Goal: Navigation & Orientation: Find specific page/section

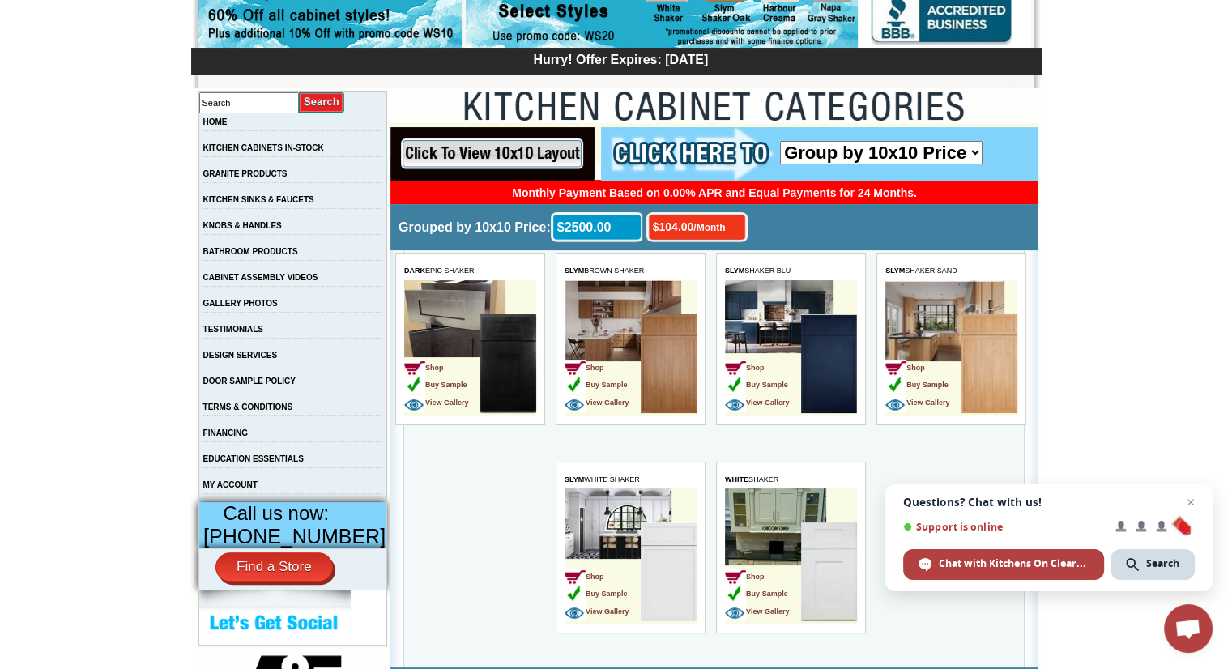
scroll to position [243, 0]
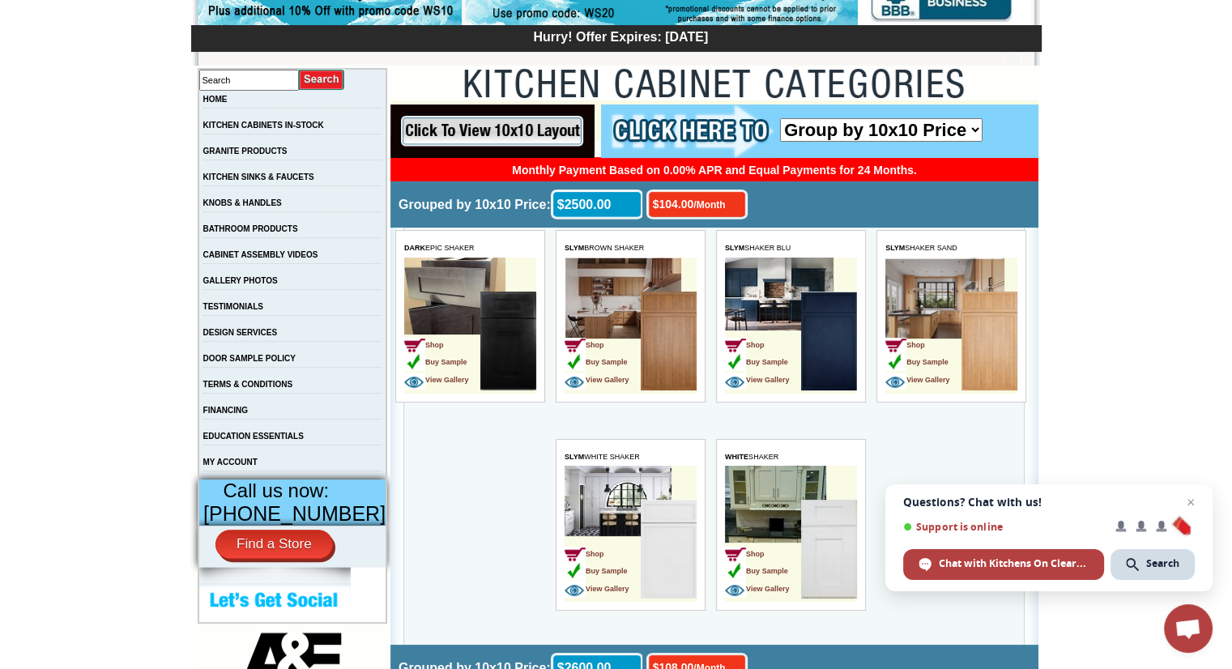
click at [527, 134] on input "image" at bounding box center [492, 130] width 204 height 53
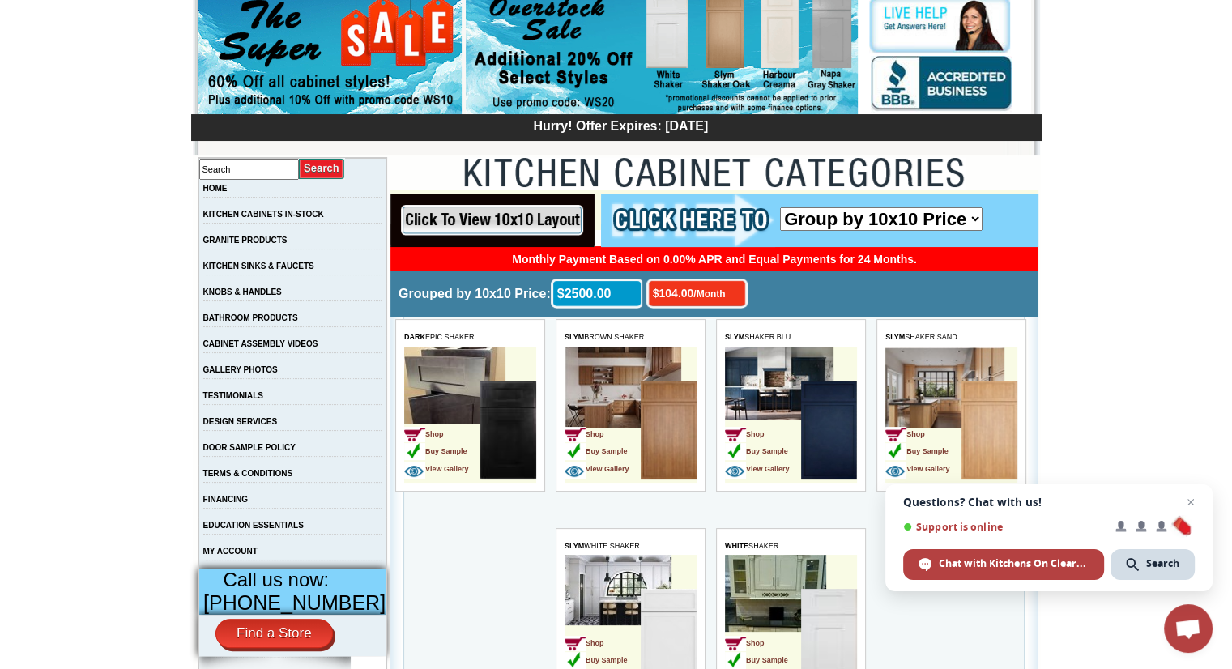
scroll to position [0, 0]
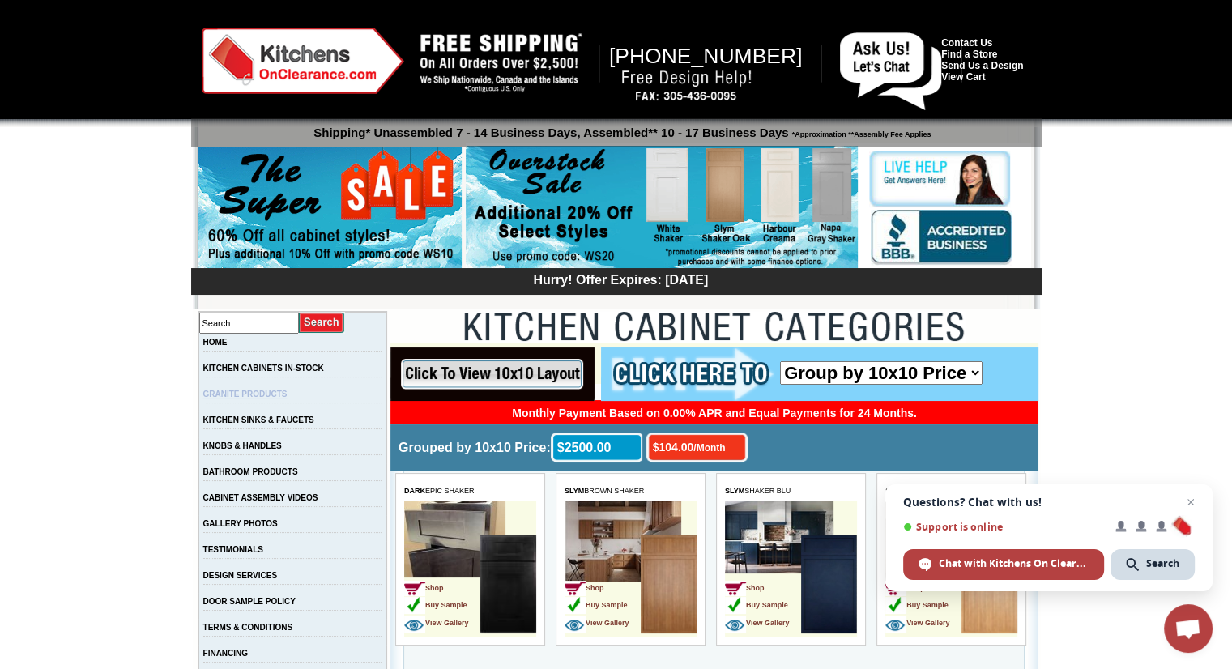
click at [287, 394] on link "GRANITE PRODUCTS" at bounding box center [245, 394] width 84 height 9
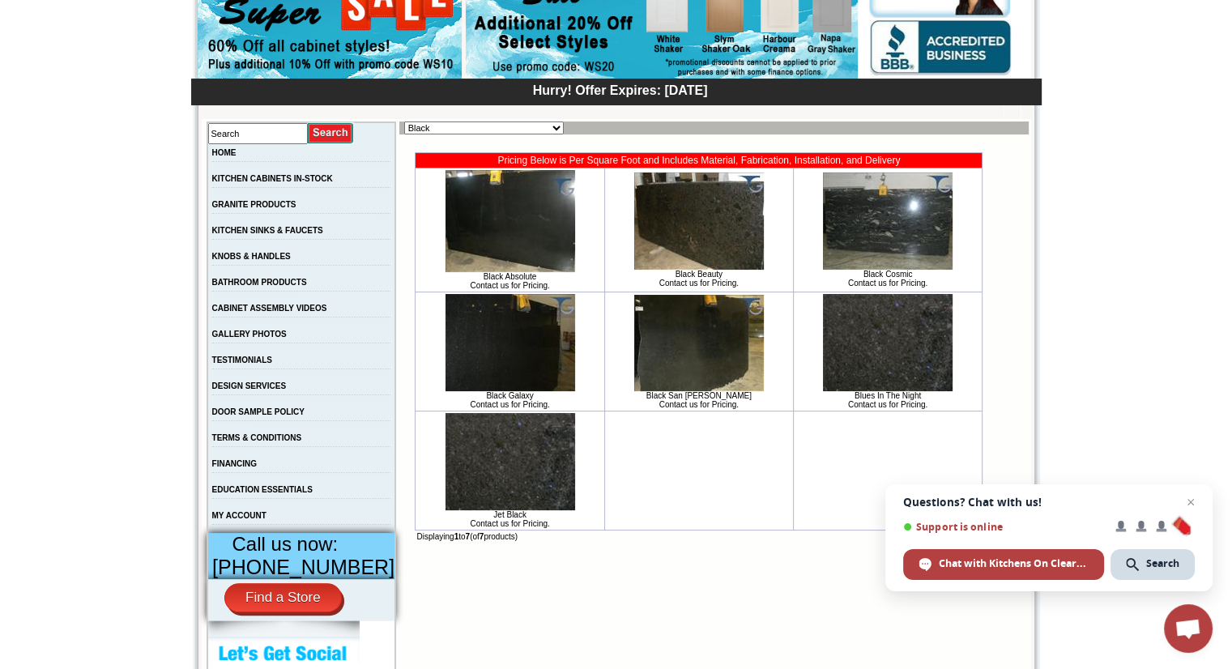
scroll to position [162, 0]
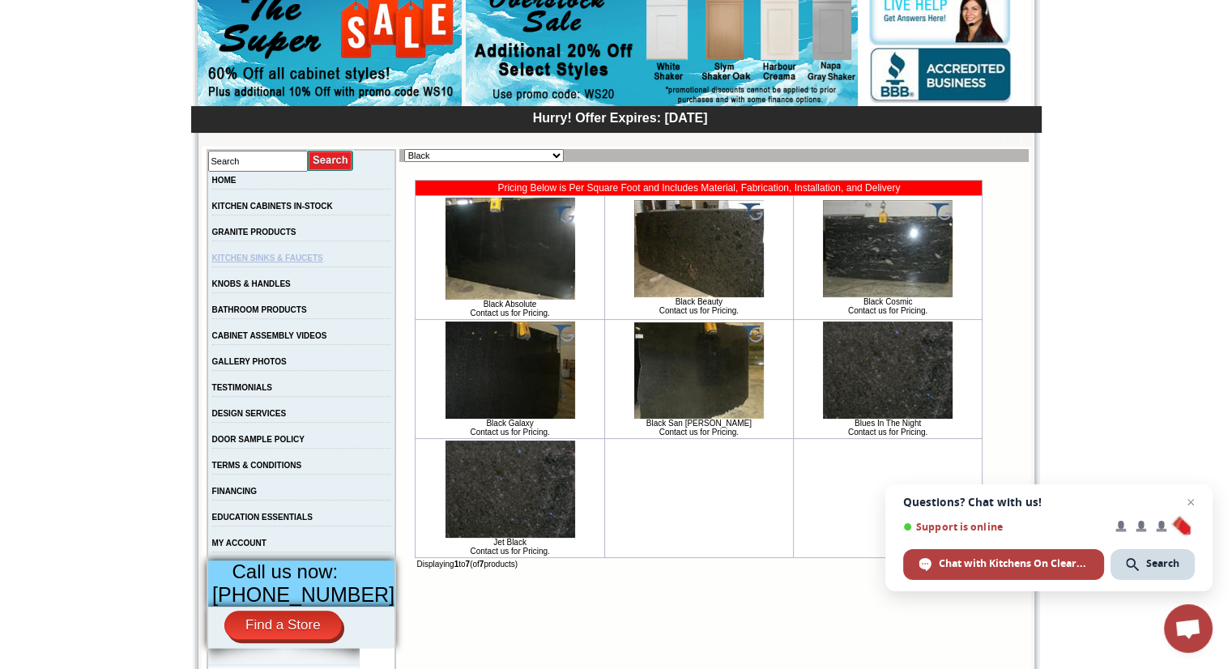
click at [285, 260] on link "KITCHEN SINKS & FAUCETS" at bounding box center [267, 257] width 111 height 9
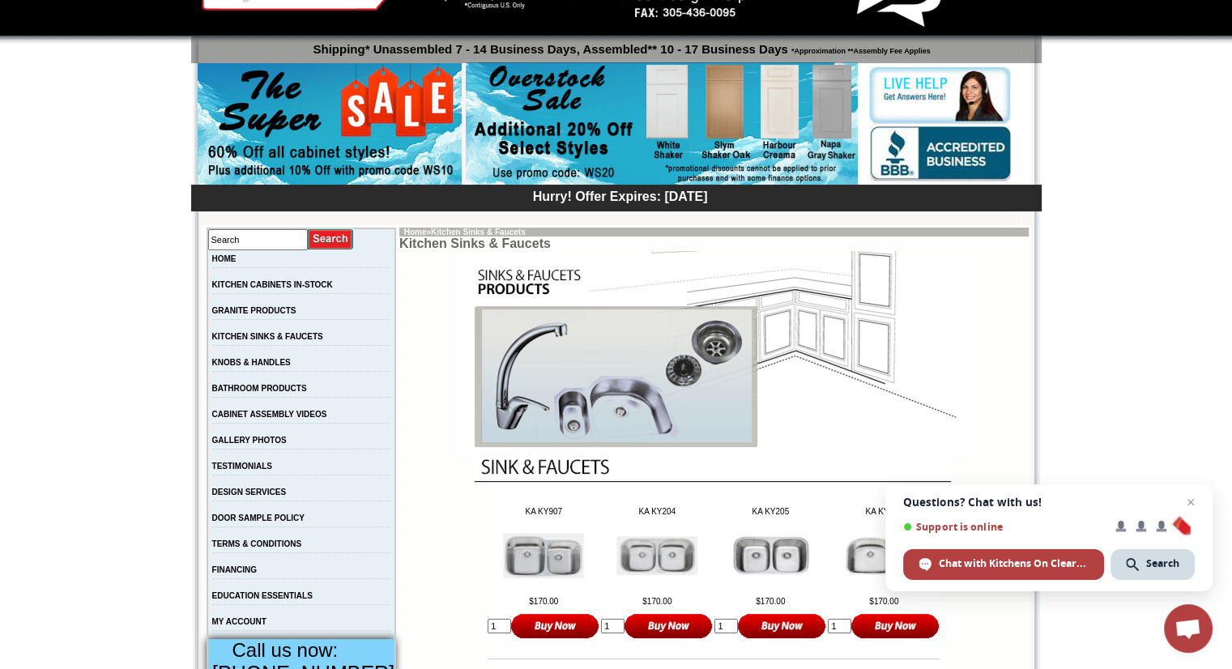
scroll to position [81, 0]
